Goal: Task Accomplishment & Management: Use online tool/utility

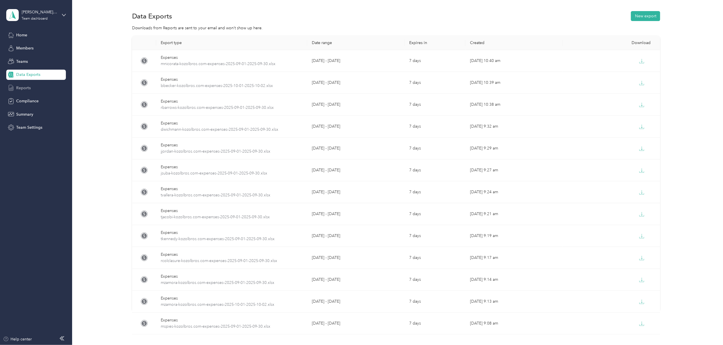
click at [28, 88] on span "Reports" at bounding box center [23, 88] width 14 height 6
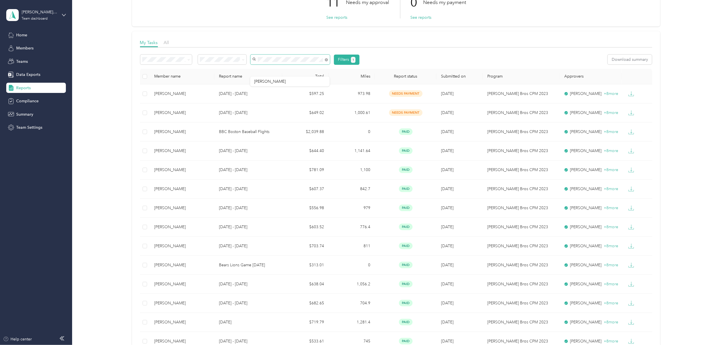
scroll to position [38, 0]
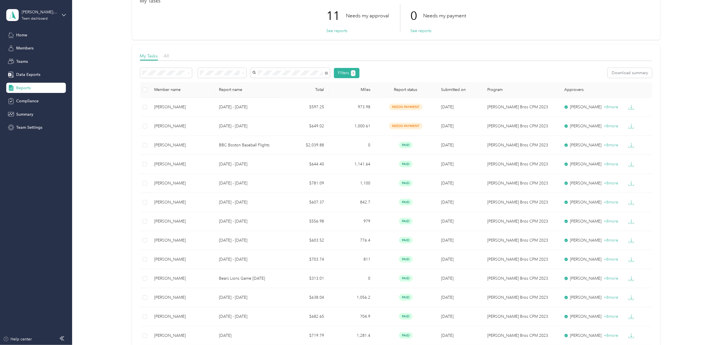
click at [27, 91] on div "Reports" at bounding box center [36, 88] width 60 height 10
click at [22, 86] on span "Reports" at bounding box center [23, 88] width 14 height 6
click at [25, 73] on span "Data Exports" at bounding box center [28, 75] width 24 height 6
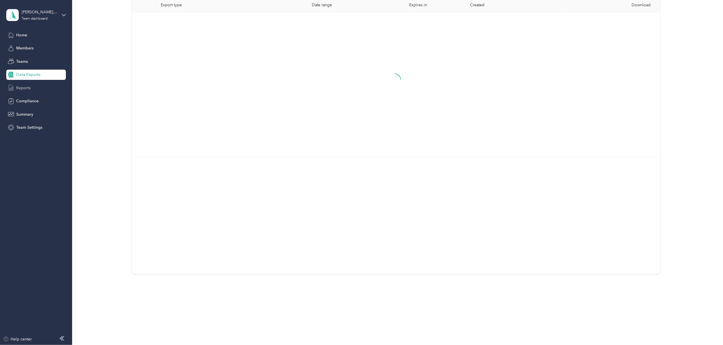
click at [24, 89] on span "Reports" at bounding box center [23, 88] width 14 height 6
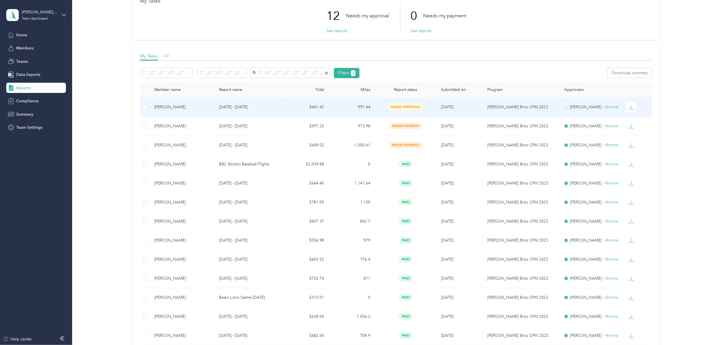
click at [173, 107] on div "[PERSON_NAME]" at bounding box center [182, 107] width 56 height 6
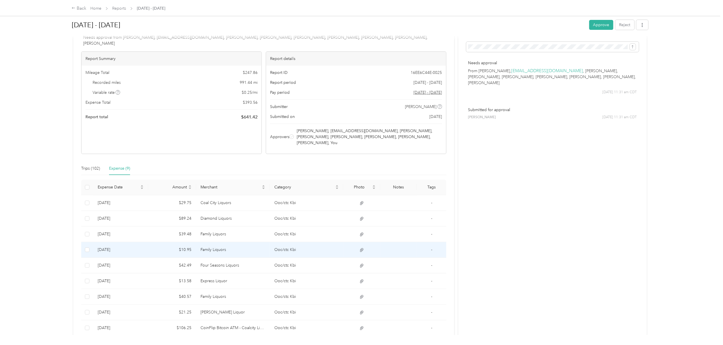
scroll to position [38, 0]
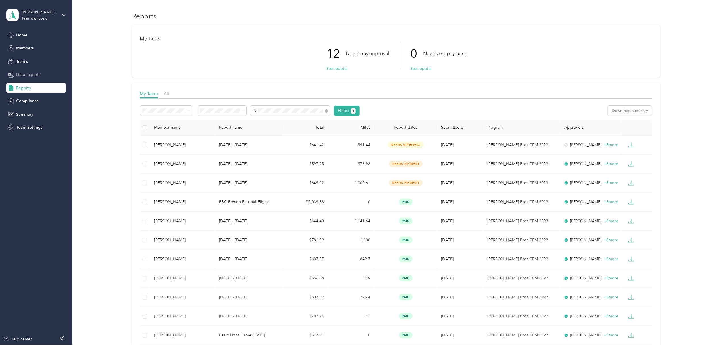
click at [34, 74] on span "Data Exports" at bounding box center [28, 75] width 24 height 6
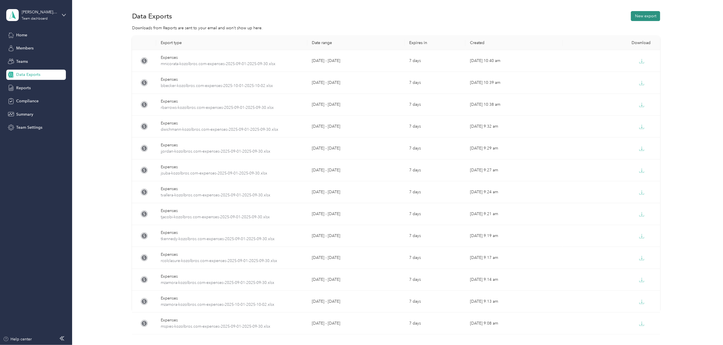
click at [639, 18] on button "New export" at bounding box center [645, 16] width 29 height 10
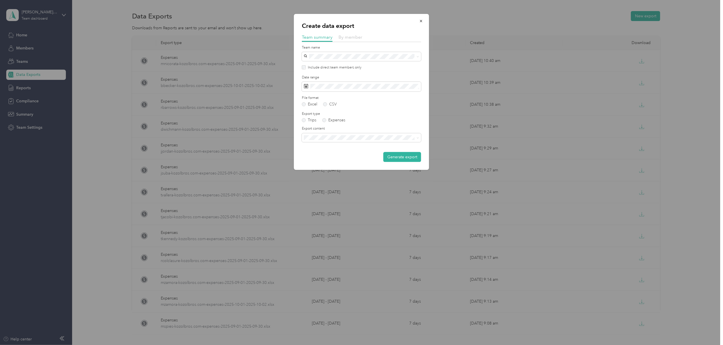
click at [347, 35] on span "By member" at bounding box center [350, 36] width 24 height 5
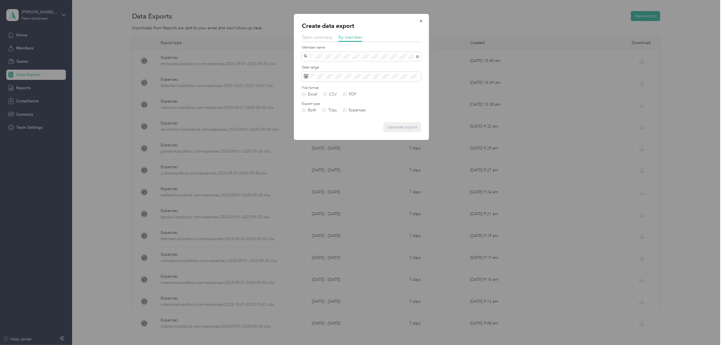
click at [329, 65] on span "[PERSON_NAME]" at bounding box center [322, 63] width 32 height 5
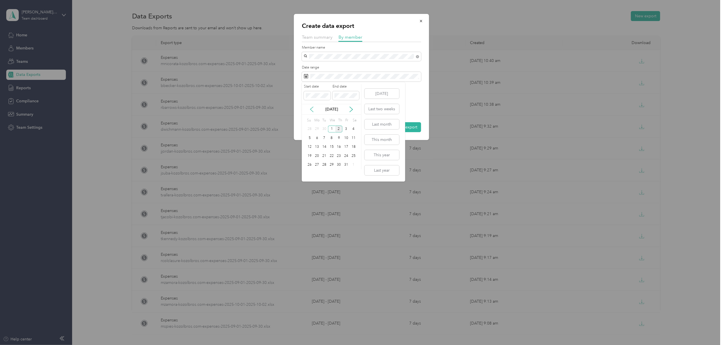
click at [313, 108] on icon at bounding box center [312, 109] width 6 height 6
click at [316, 129] on div "1" at bounding box center [316, 128] width 7 height 7
click at [323, 164] on div "30" at bounding box center [324, 164] width 7 height 7
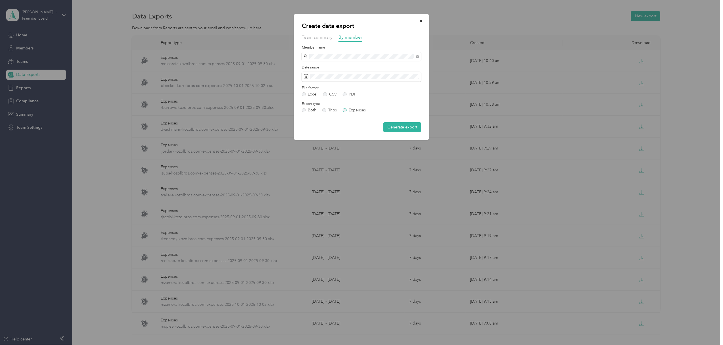
click at [346, 110] on label "Expenses" at bounding box center [354, 110] width 23 height 4
click at [393, 124] on button "Generate export" at bounding box center [402, 127] width 38 height 10
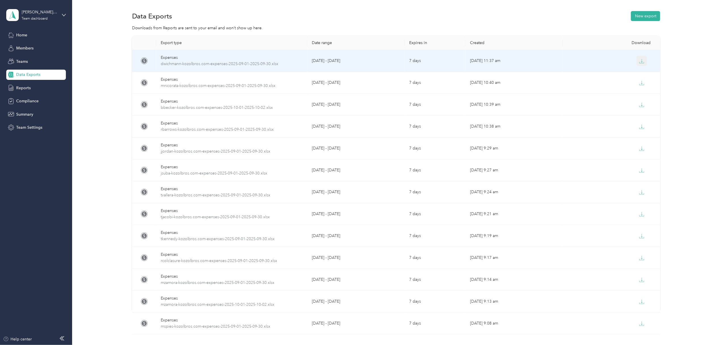
click at [640, 61] on icon "button" at bounding box center [641, 60] width 5 height 5
